Goal: Task Accomplishment & Management: Manage account settings

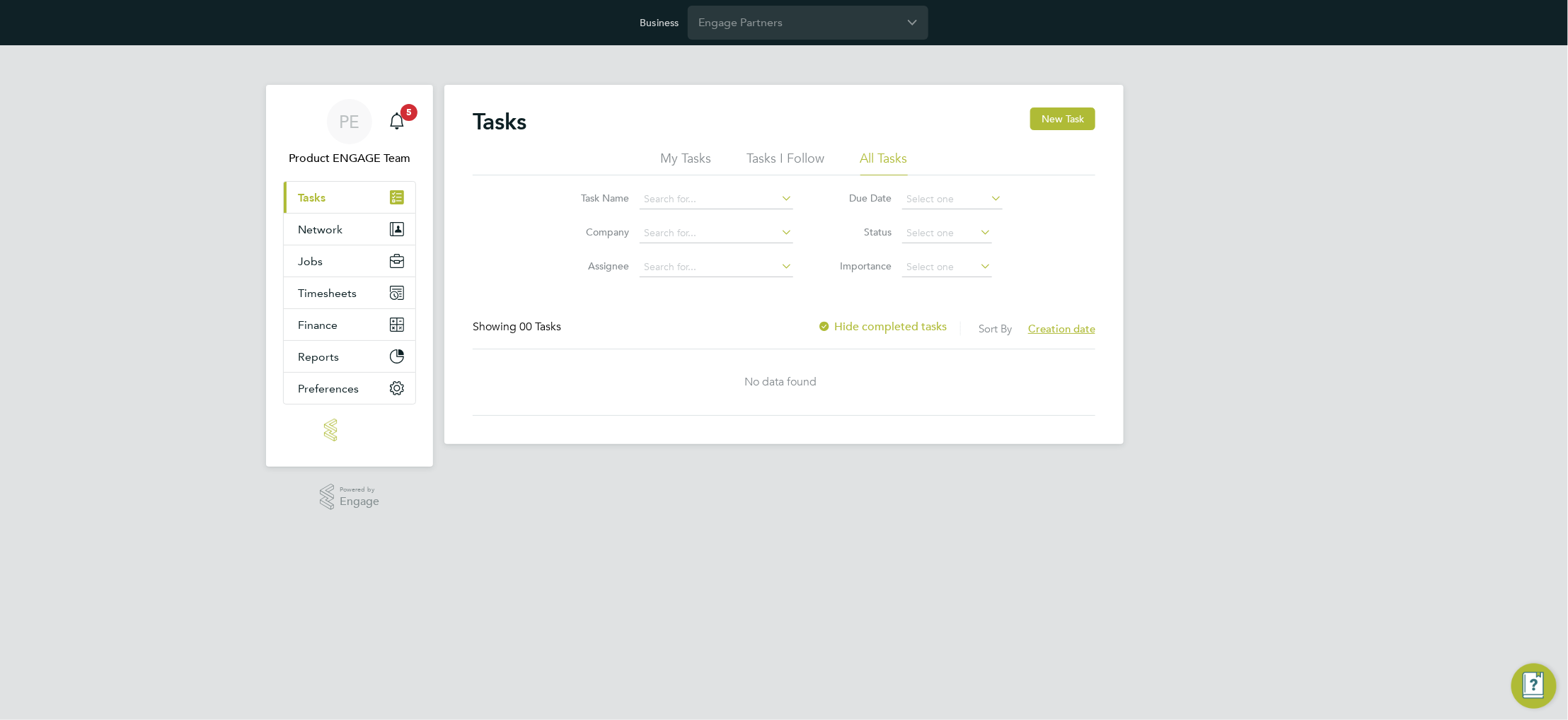
click at [791, 3] on div "Business Engage Partners" at bounding box center [784, 22] width 1568 height 45
click at [788, 20] on input "Engage Partners" at bounding box center [808, 22] width 240 height 33
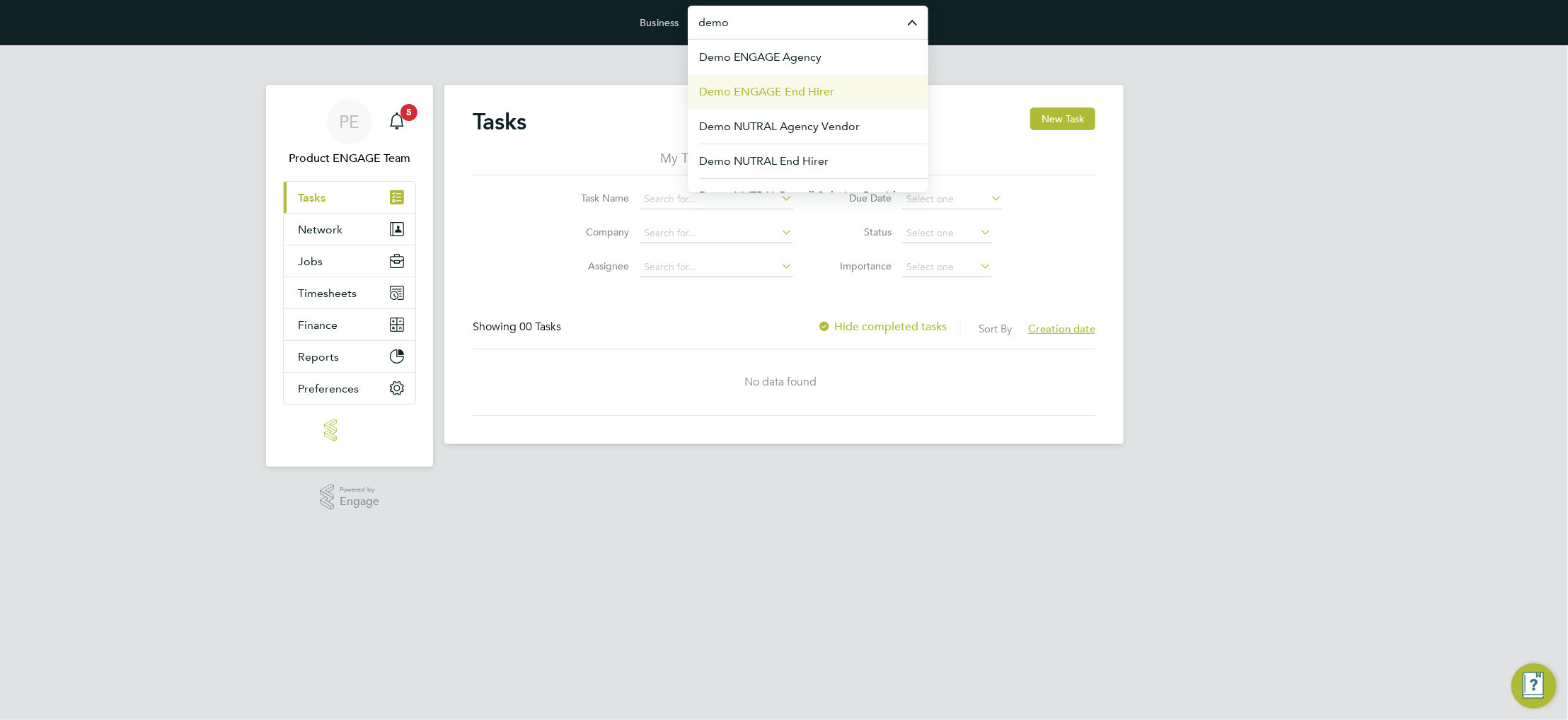
click at [832, 97] on span "Demo ENGAGE End Hirer" at bounding box center [766, 91] width 135 height 17
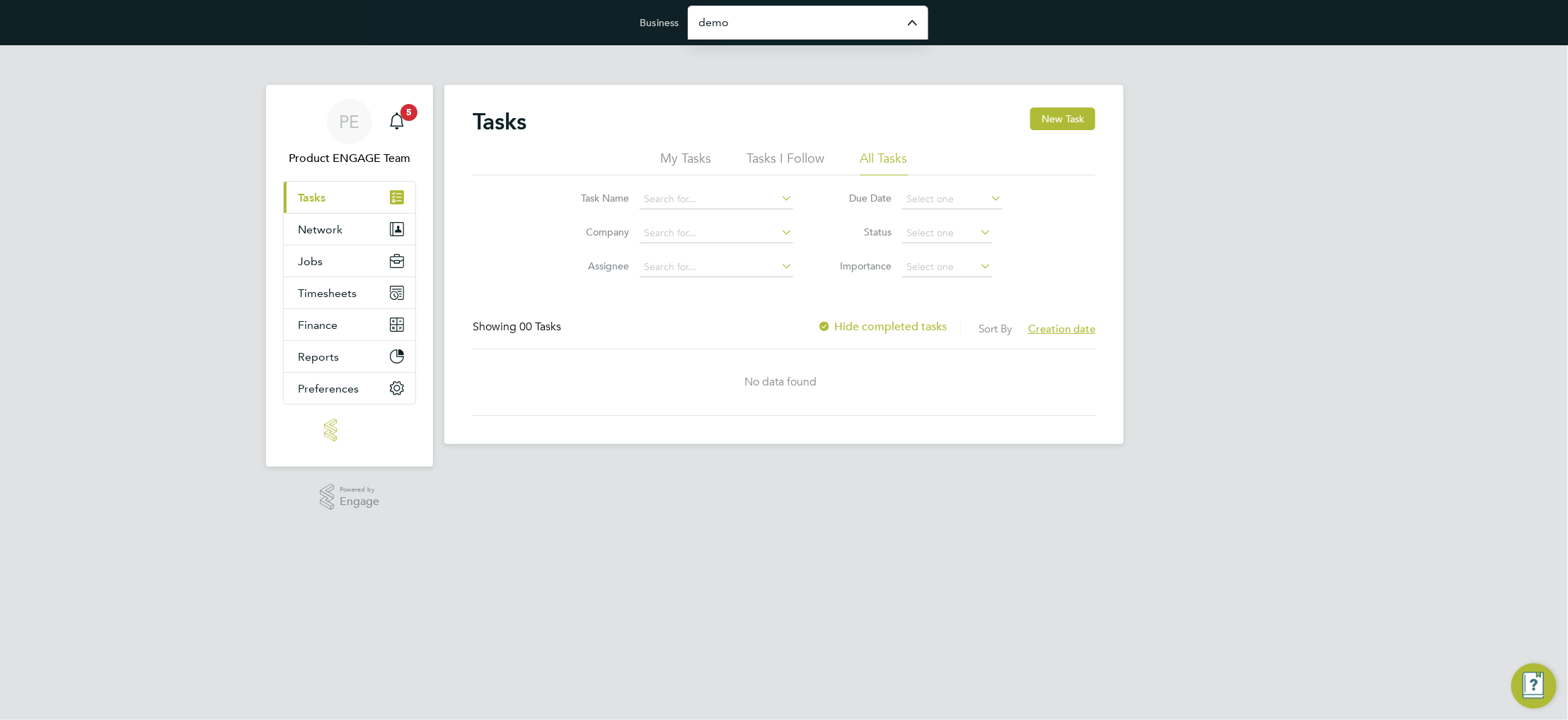
type input "Demo ENGAGE End Hirer"
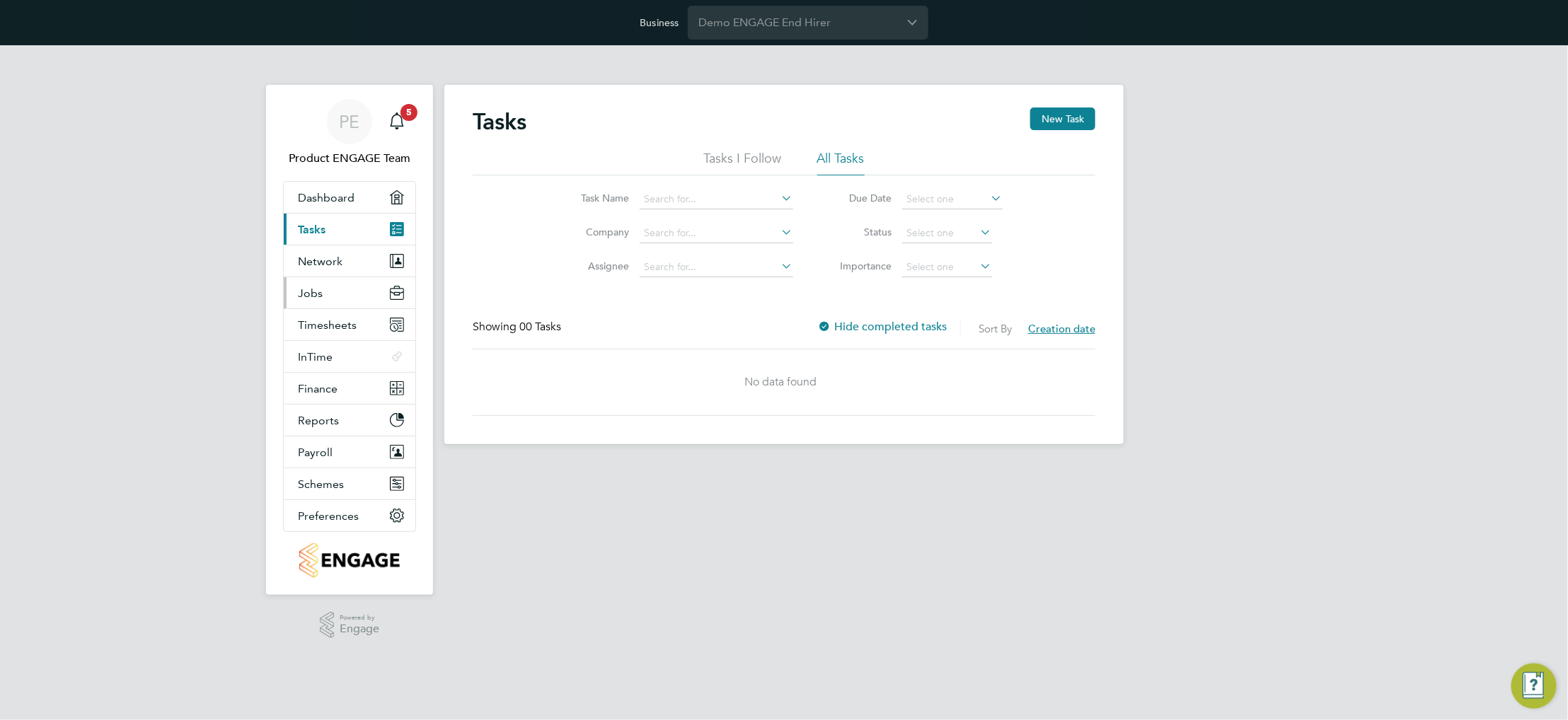
click at [336, 288] on button "Jobs" at bounding box center [350, 293] width 132 height 31
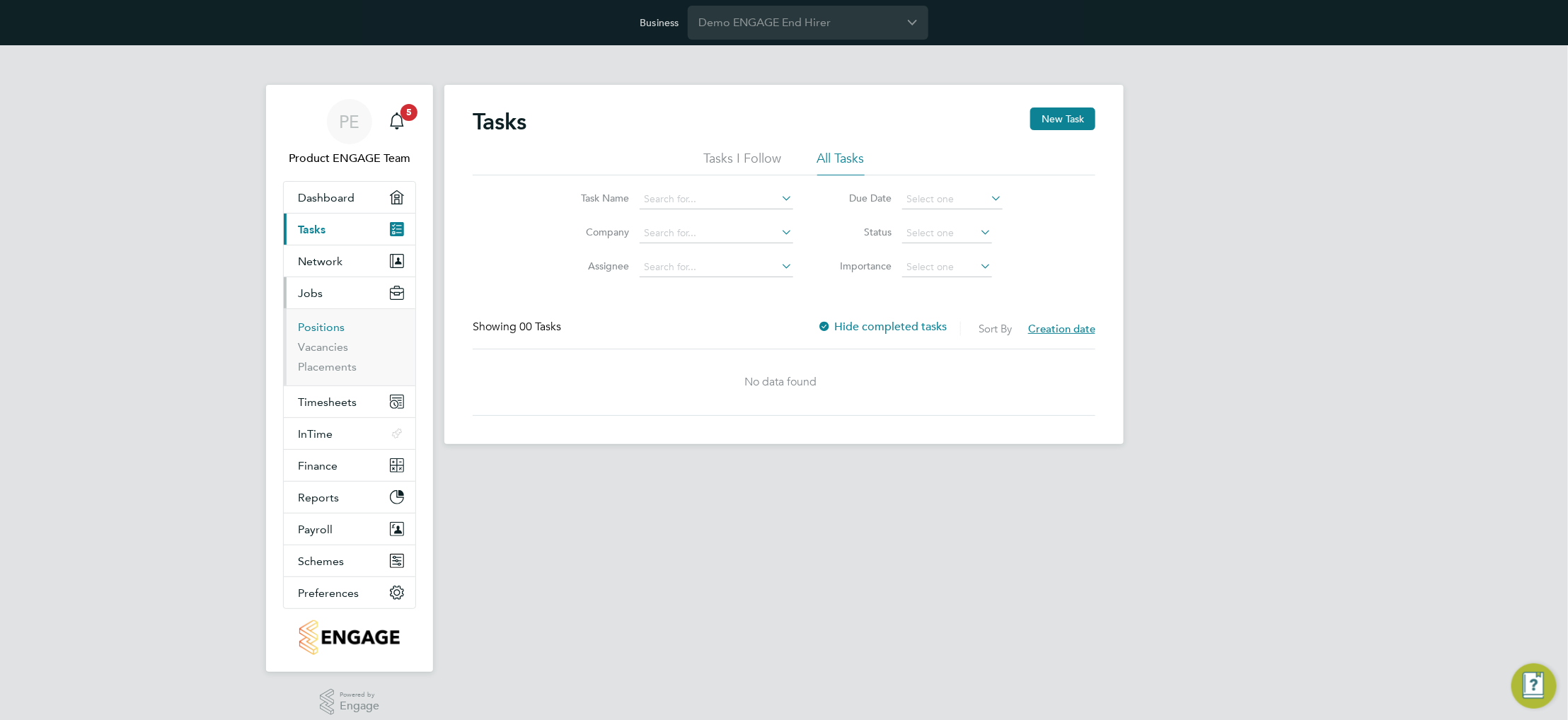
click at [336, 330] on link "Positions" at bounding box center [321, 327] width 46 height 13
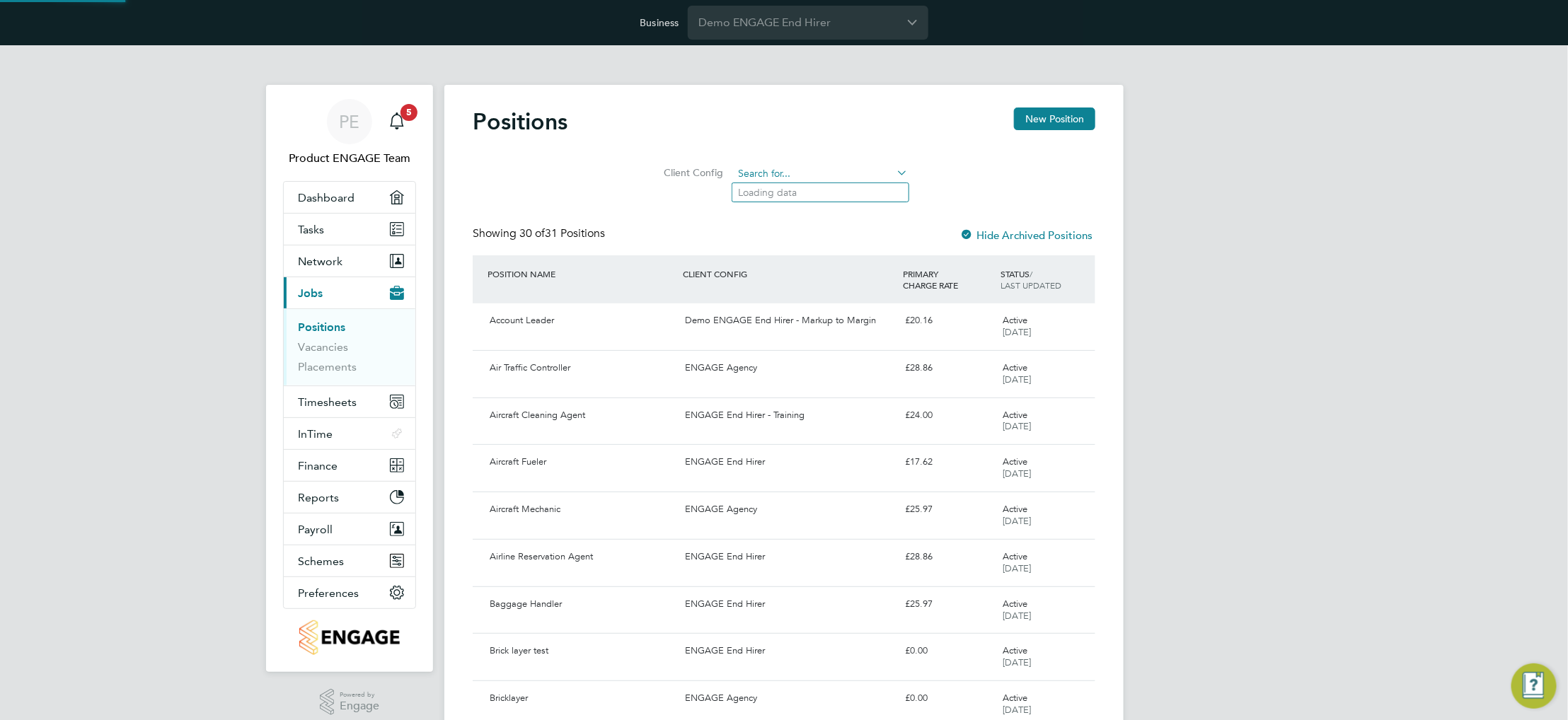
click at [836, 175] on input at bounding box center [820, 174] width 175 height 19
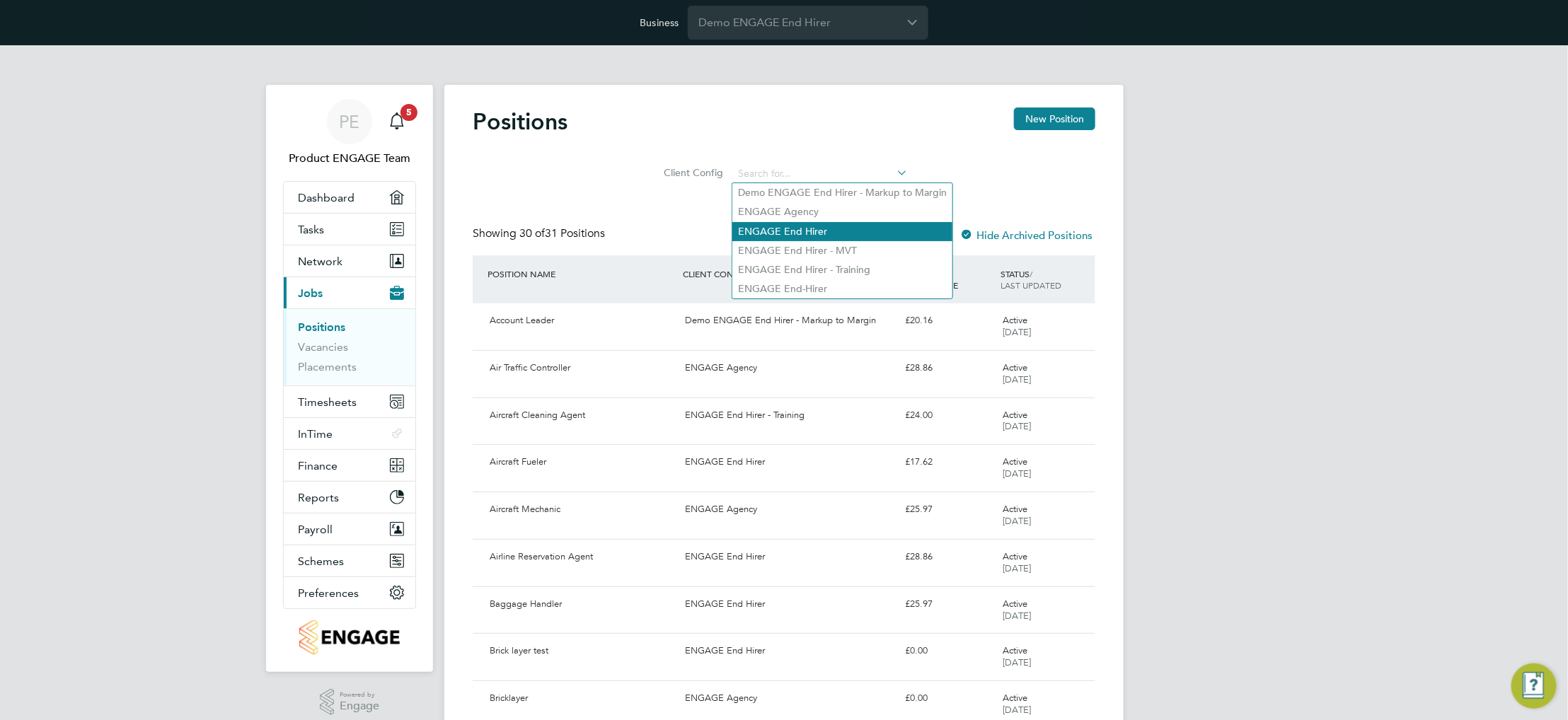
click at [832, 232] on li "ENGAGE End Hirer" at bounding box center [842, 232] width 220 height 19
type input "ENGAGE End Hirer"
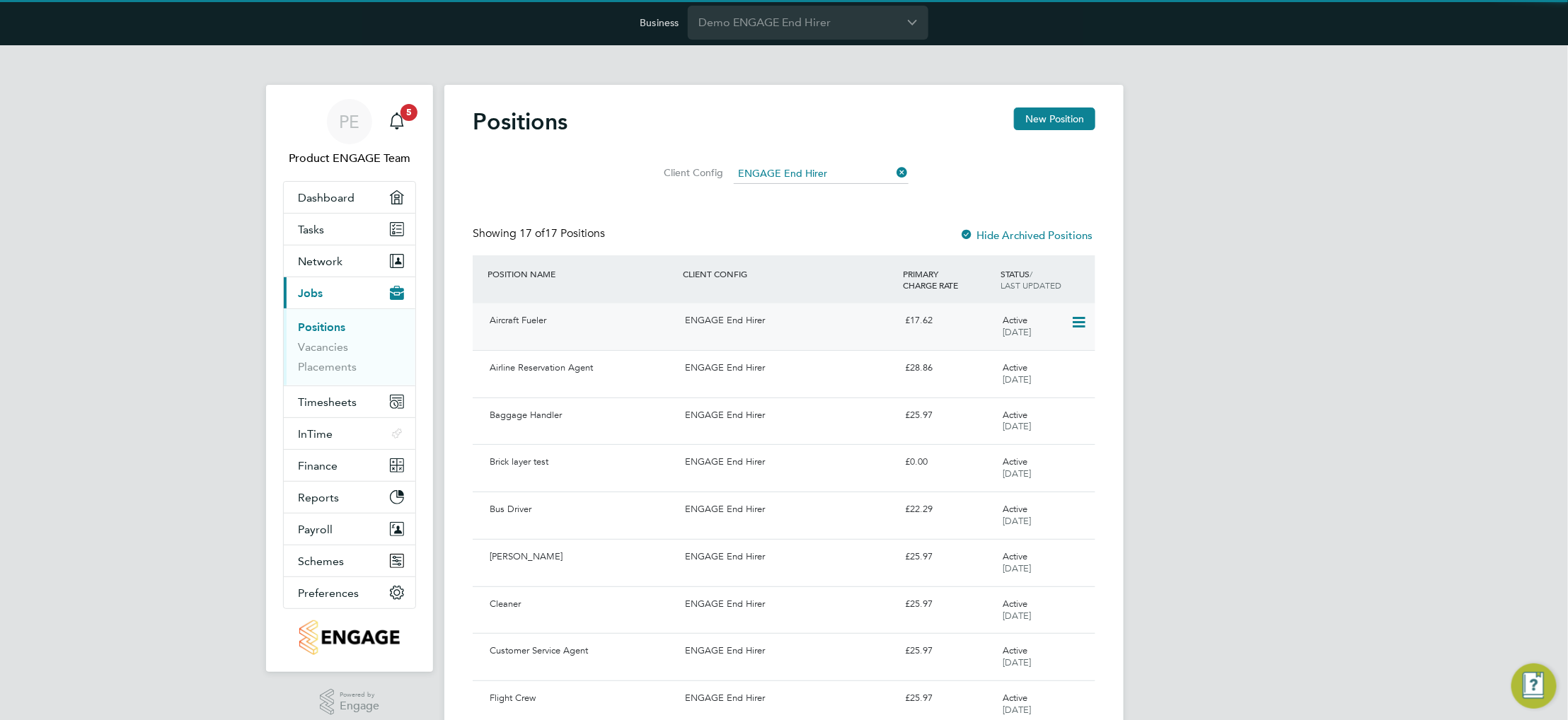
click at [808, 327] on div "ENGAGE End Hirer" at bounding box center [790, 321] width 220 height 23
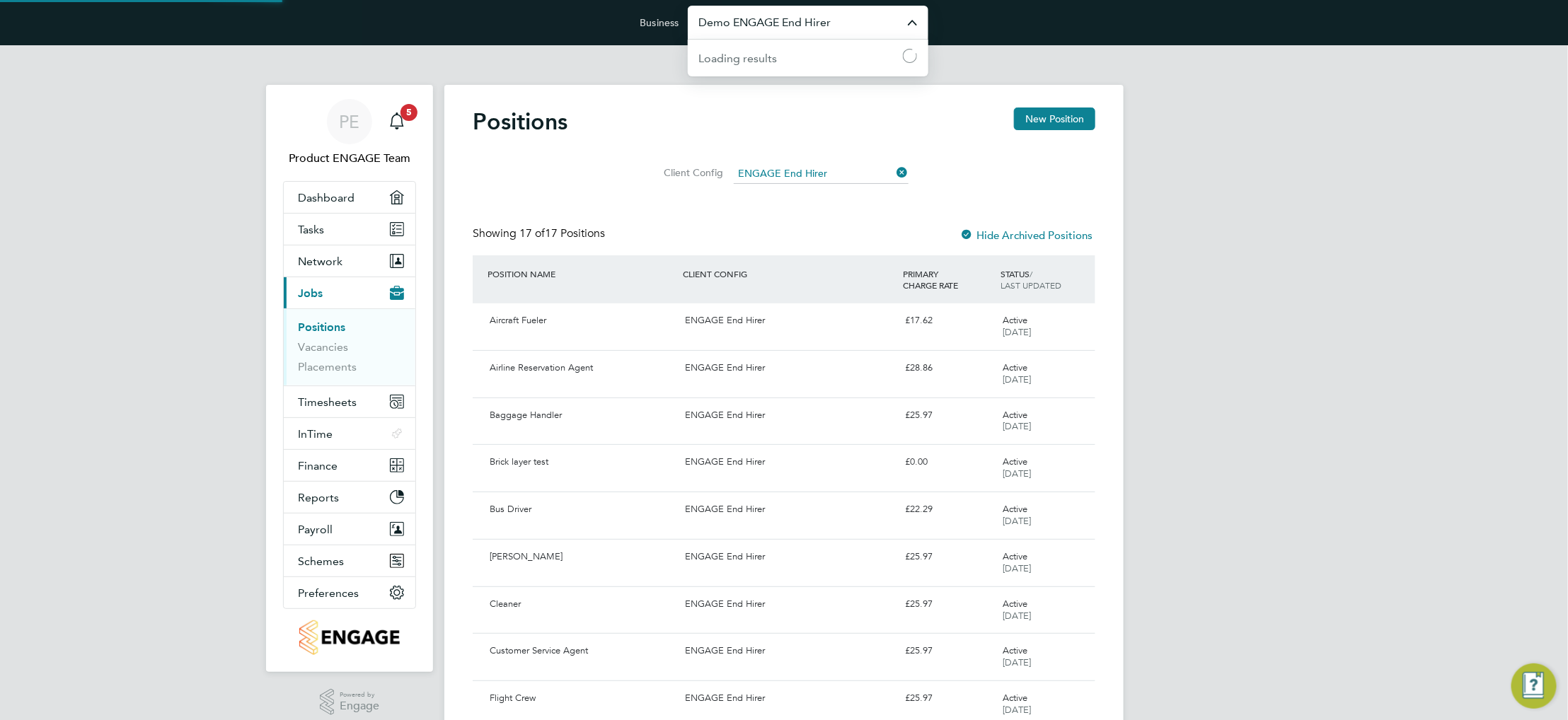
click at [744, 8] on input "Demo ENGAGE End Hirer" at bounding box center [808, 22] width 240 height 33
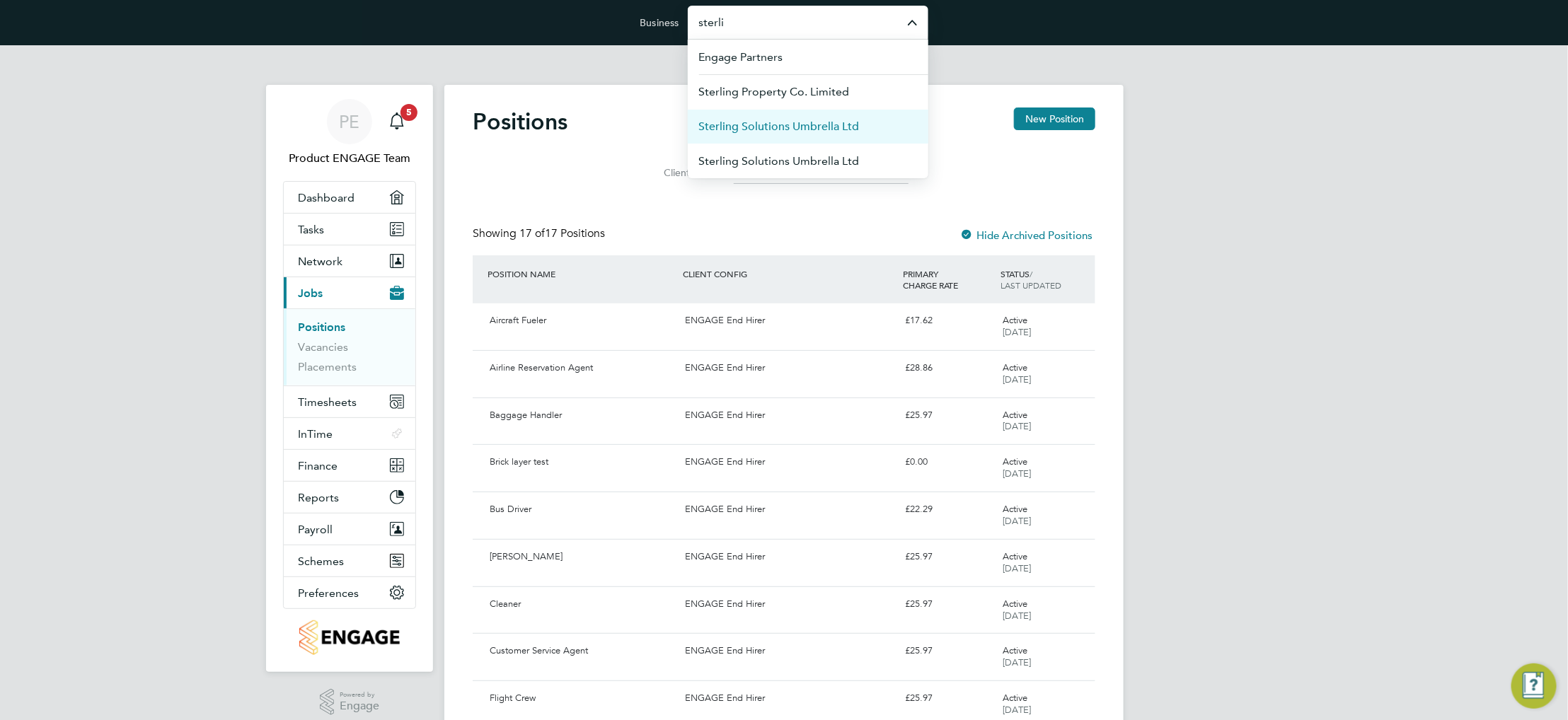
click at [862, 138] on li "Sterling Solutions Umbrella Ltd" at bounding box center [808, 126] width 240 height 34
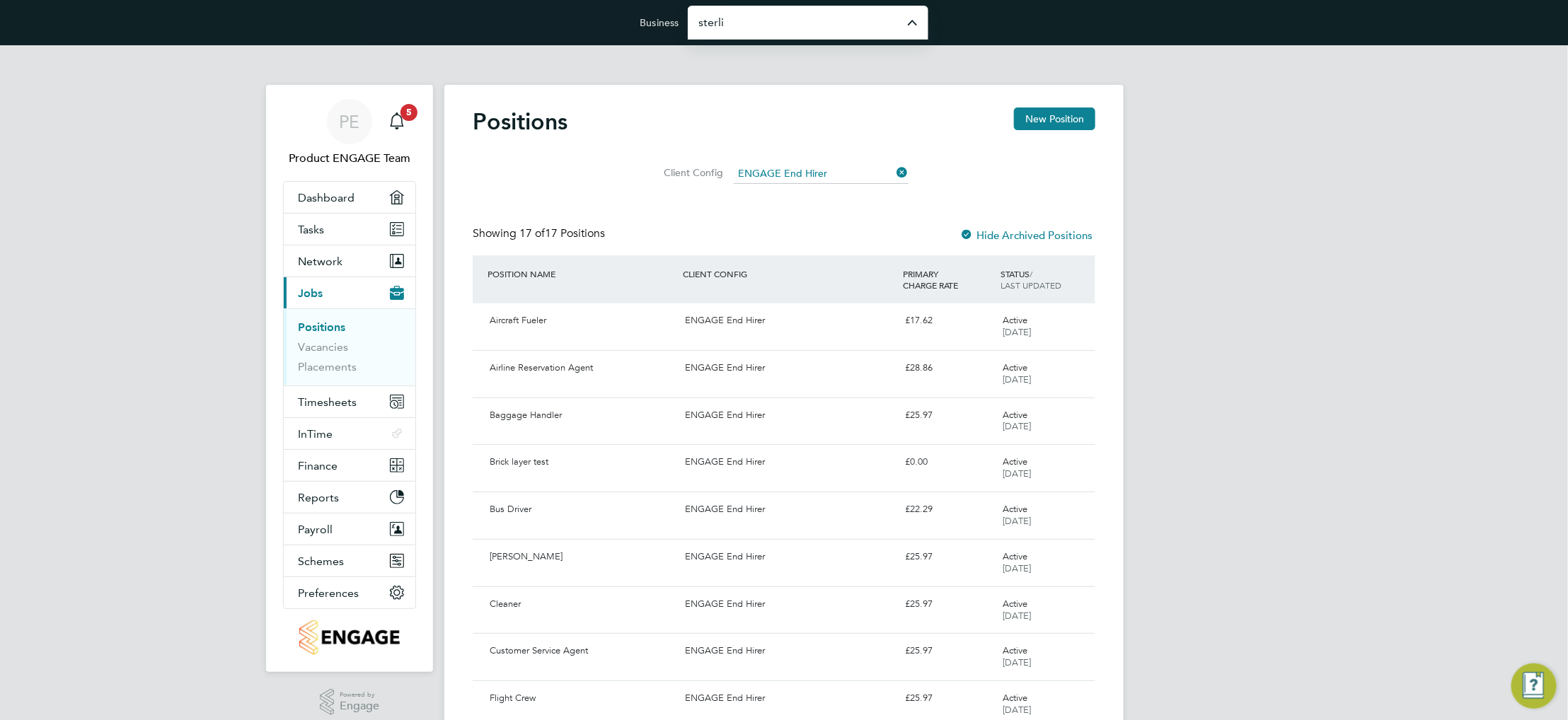
type input "Sterling Solutions Umbrella Ltd"
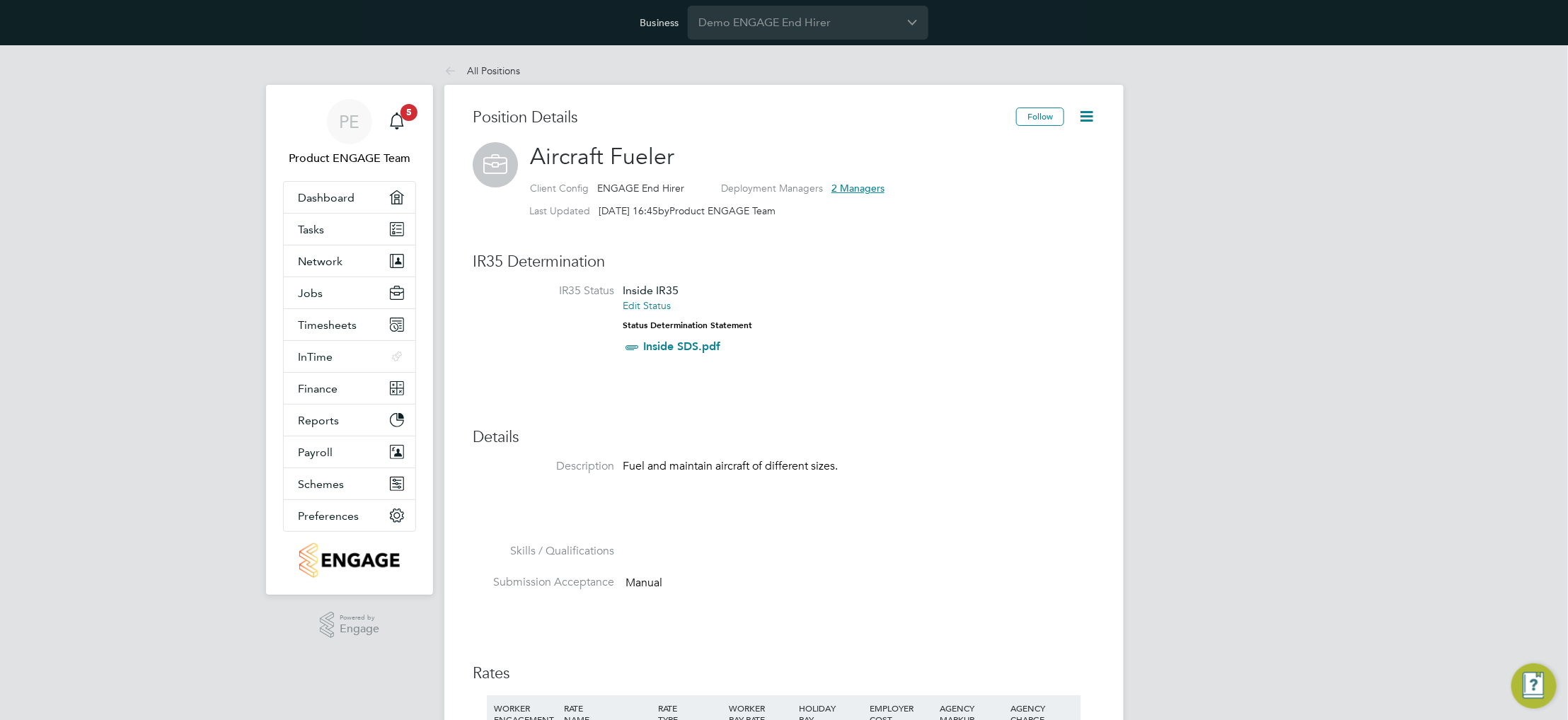
click at [1087, 108] on icon at bounding box center [1086, 117] width 18 height 18
click at [1019, 147] on li "Edit Position e" at bounding box center [1040, 150] width 104 height 19
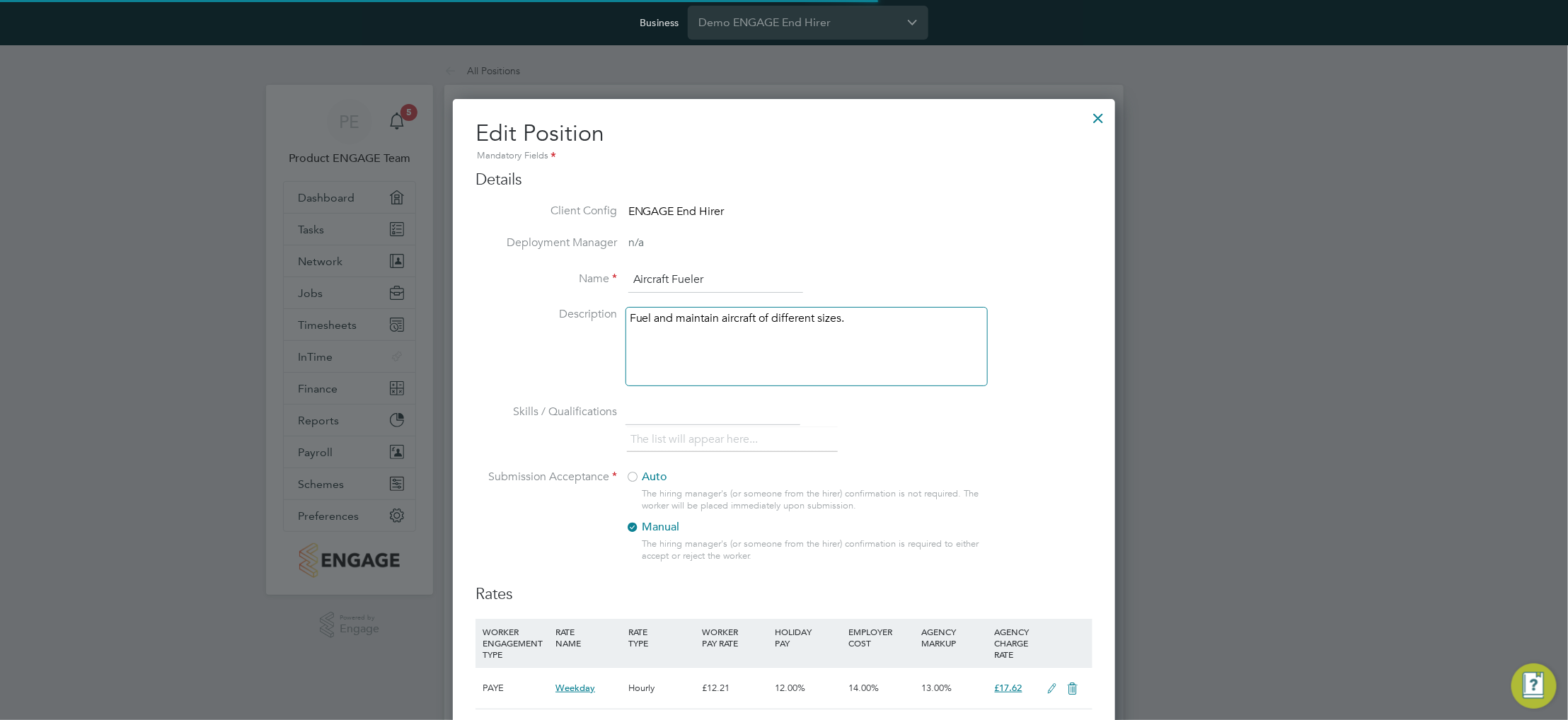
scroll to position [41, 73]
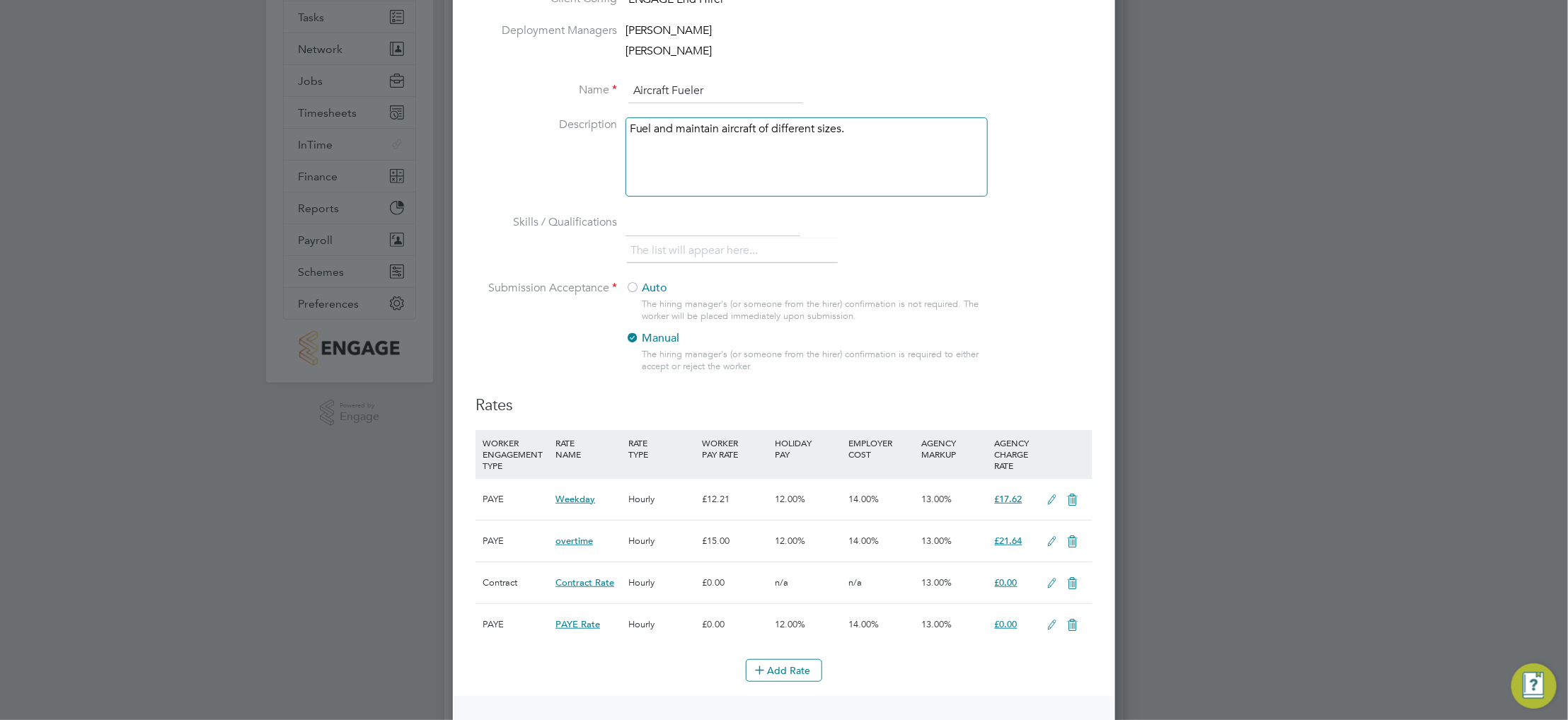
click at [1051, 503] on icon at bounding box center [1053, 500] width 18 height 11
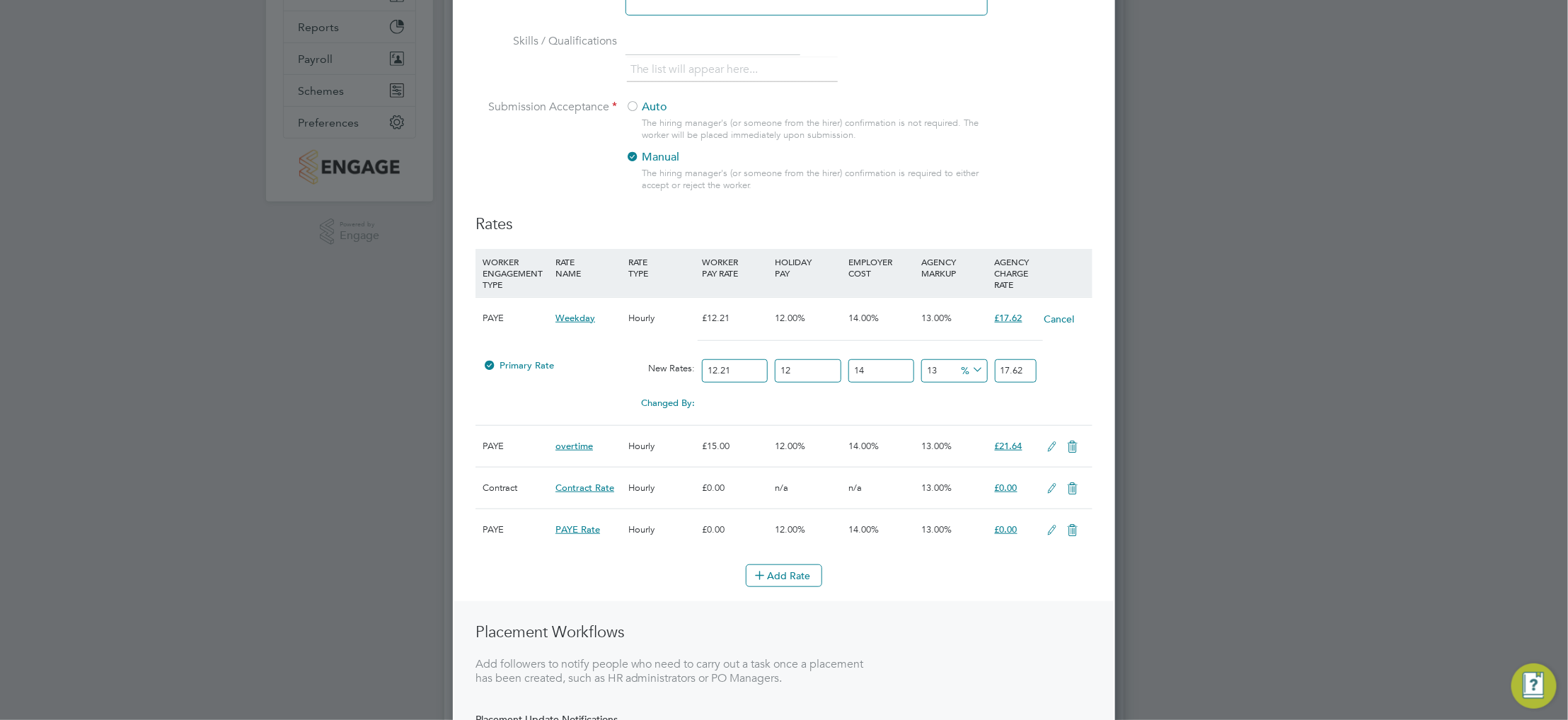
scroll to position [425, 0]
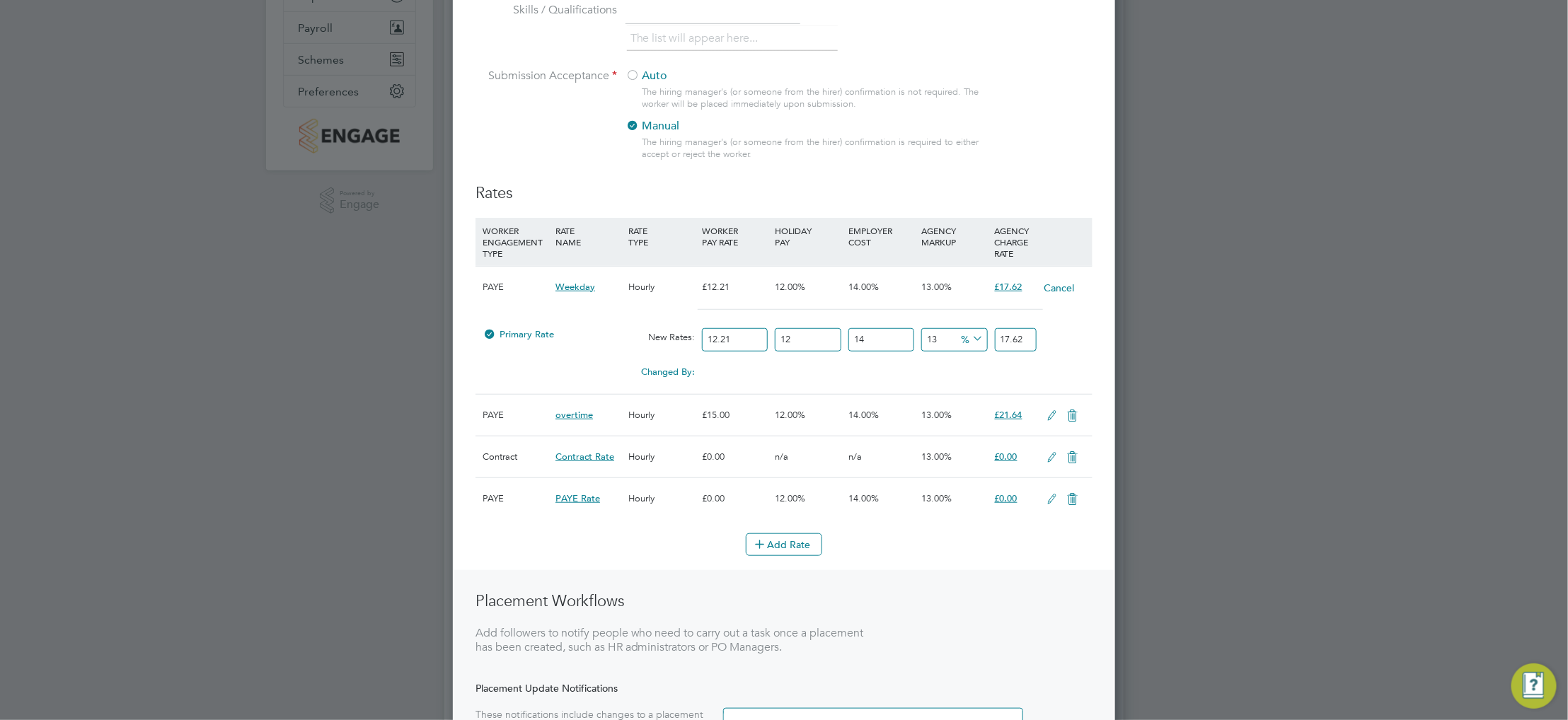
click at [1052, 417] on icon at bounding box center [1053, 416] width 18 height 11
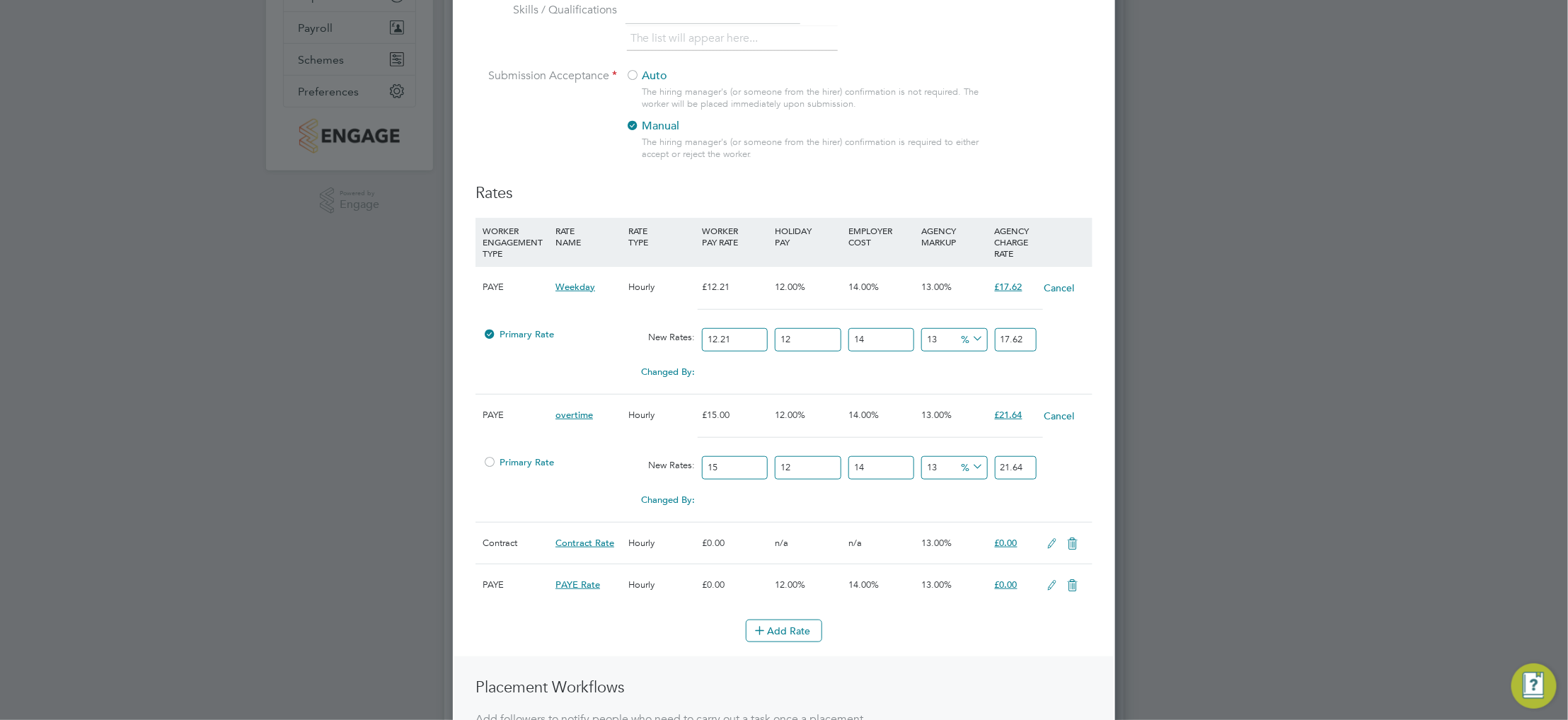
scroll to position [1256, 662]
click at [486, 462] on div at bounding box center [489, 467] width 14 height 10
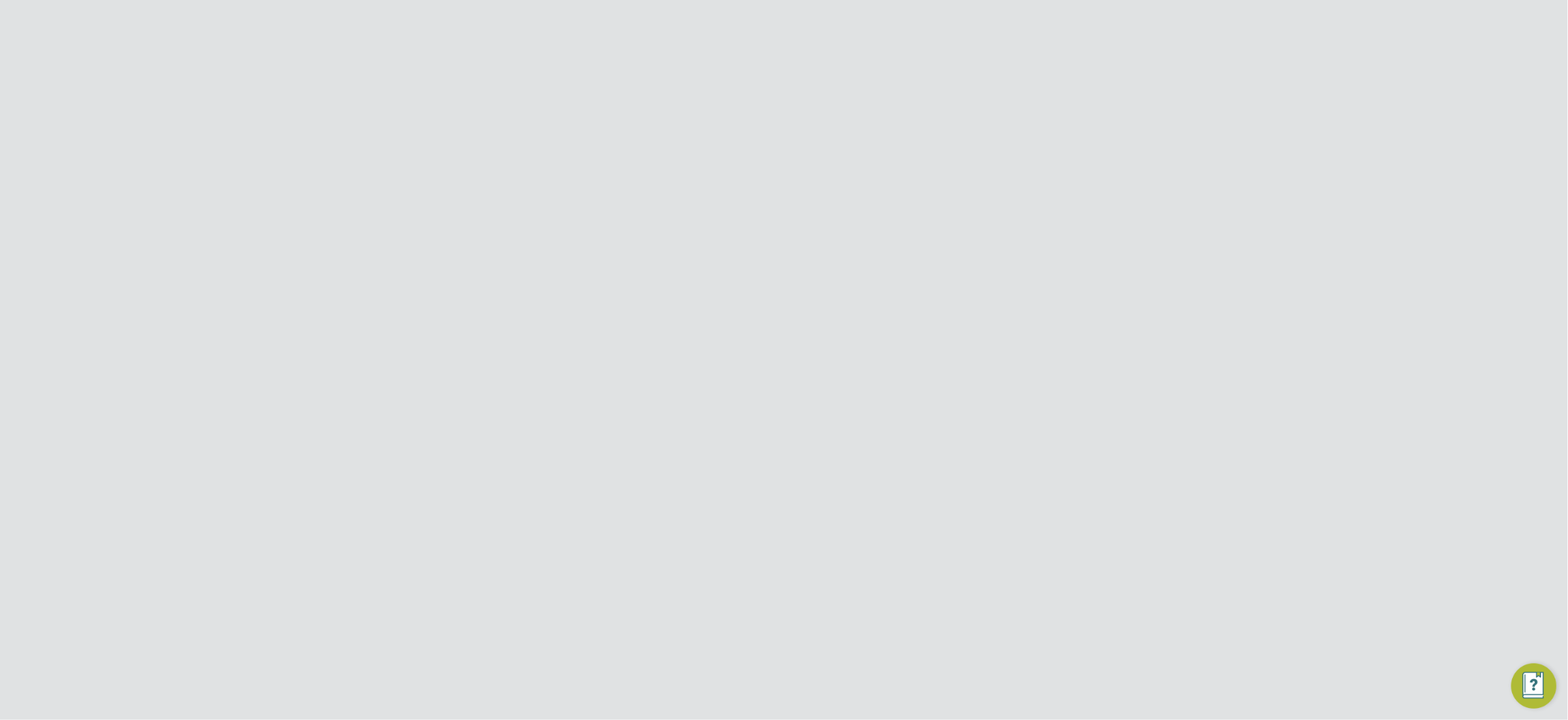
click at [326, 196] on span "Network" at bounding box center [320, 198] width 44 height 13
click at [345, 229] on link "Team Members" at bounding box center [338, 232] width 79 height 13
click at [1068, 439] on icon at bounding box center [1064, 438] width 14 height 17
click at [947, 582] on li "Impersonate" at bounding box center [985, 578] width 171 height 19
